Goal: Task Accomplishment & Management: Use online tool/utility

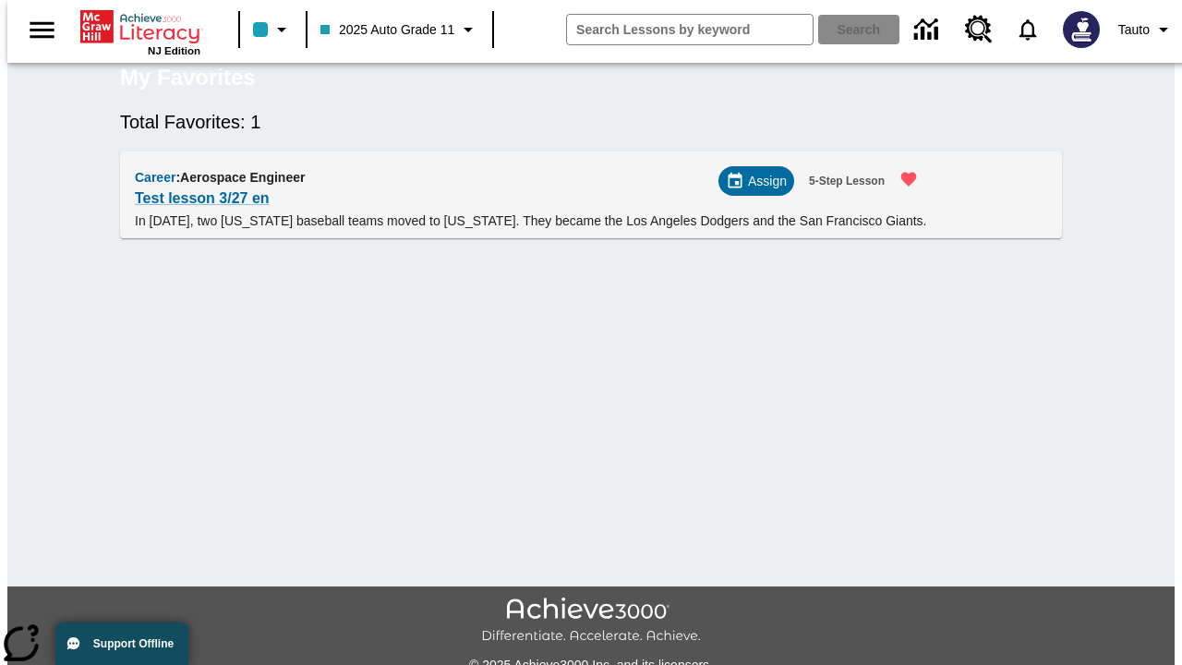
click at [764, 191] on span "Assign" at bounding box center [767, 181] width 39 height 19
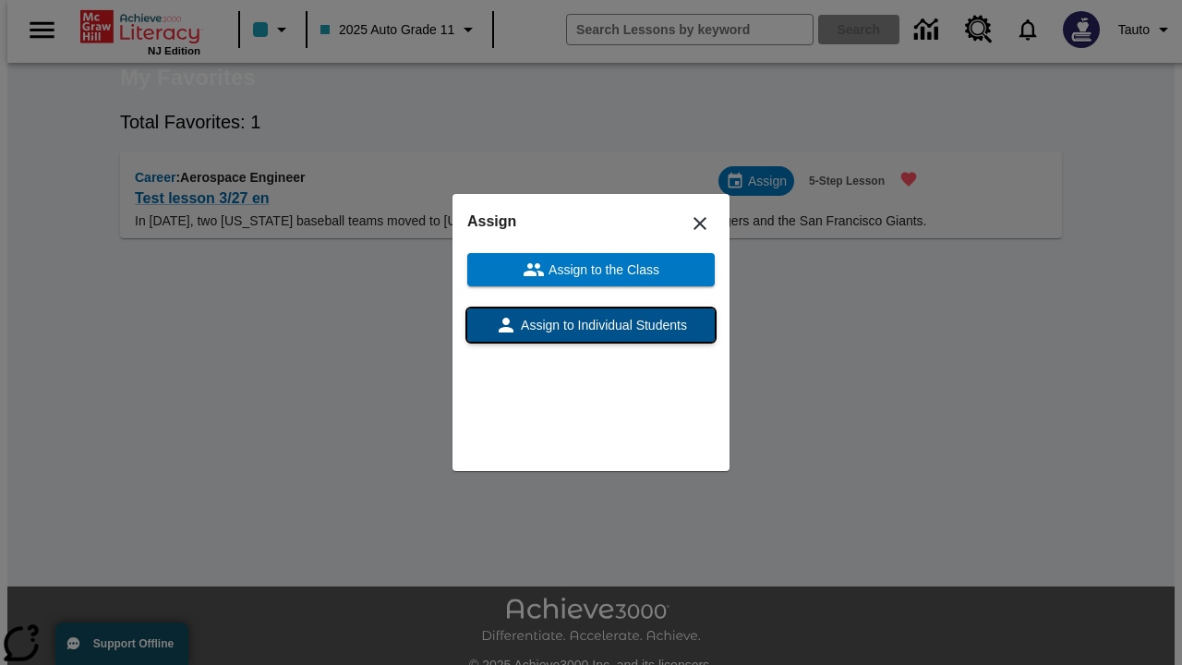
click at [591, 325] on span "Assign to Individual Students" at bounding box center [602, 325] width 170 height 19
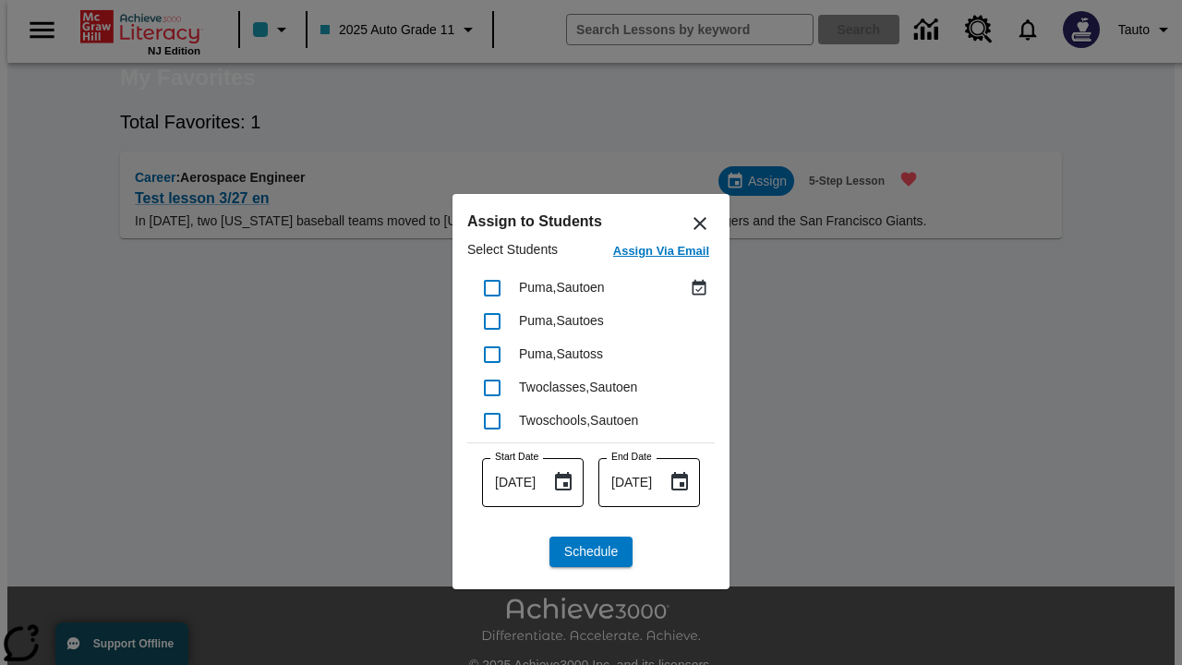
click at [492, 287] on input "checkbox" at bounding box center [492, 288] width 39 height 39
checkbox input "true"
click at [591, 551] on span "Schedule" at bounding box center [591, 551] width 54 height 19
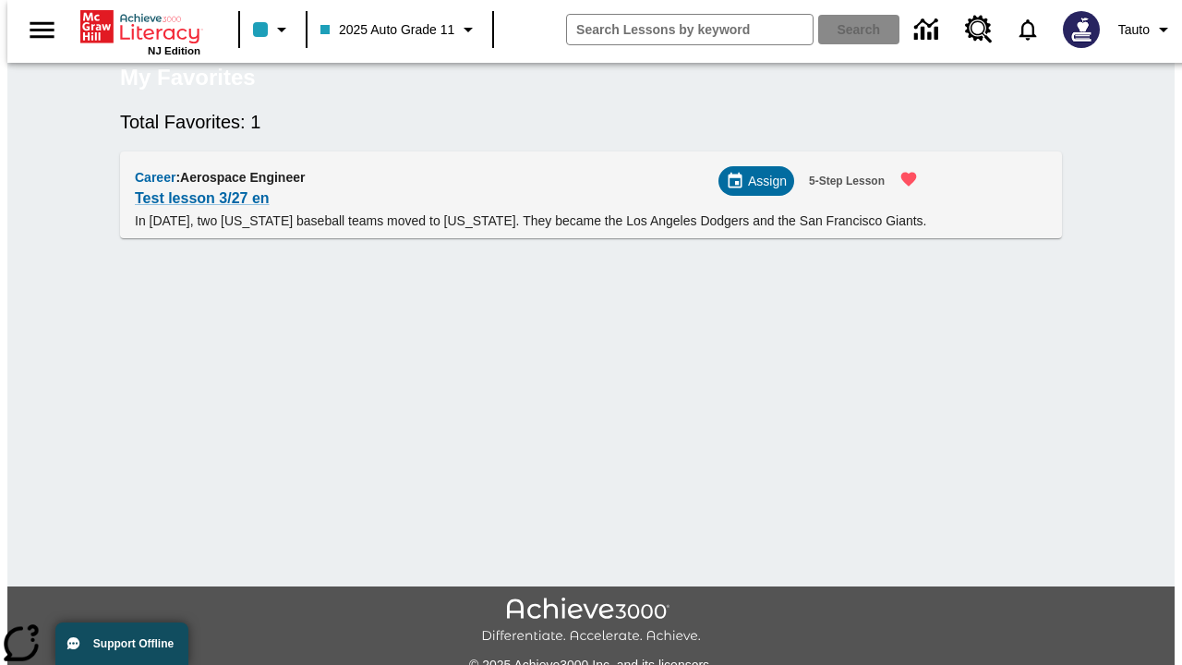
click at [762, 191] on span "Assign" at bounding box center [767, 181] width 39 height 19
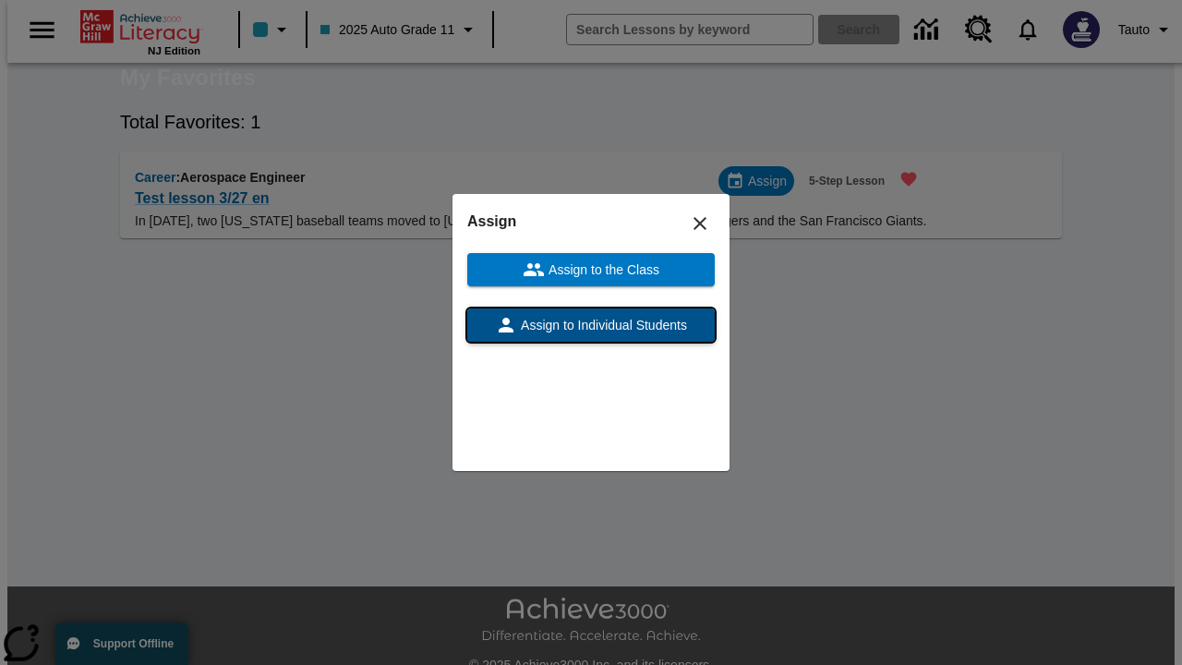
click at [591, 325] on span "Assign to Individual Students" at bounding box center [602, 325] width 170 height 19
